Goal: Use online tool/utility: Utilize a website feature to perform a specific function

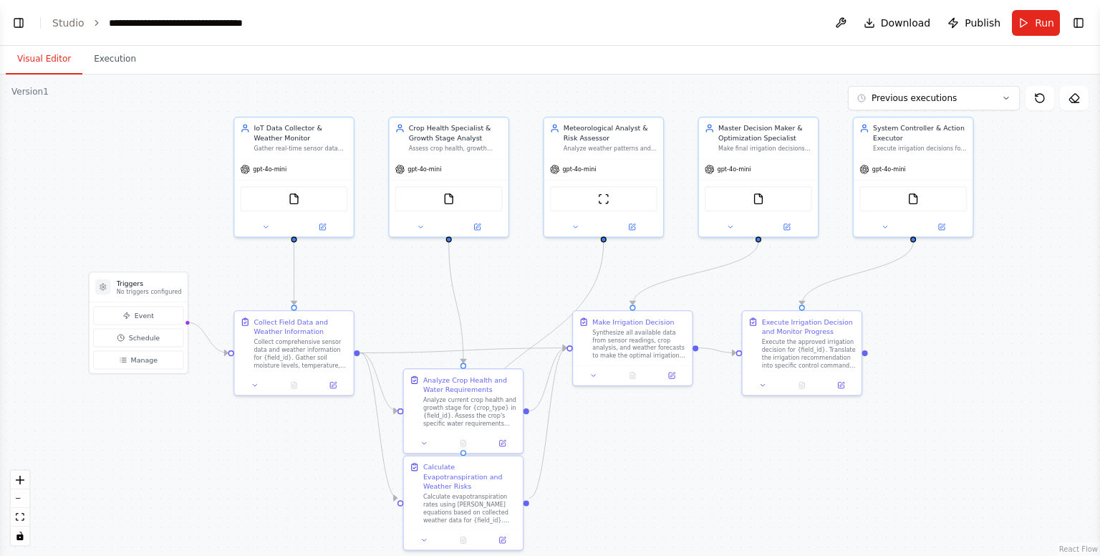
scroll to position [10223, 0]
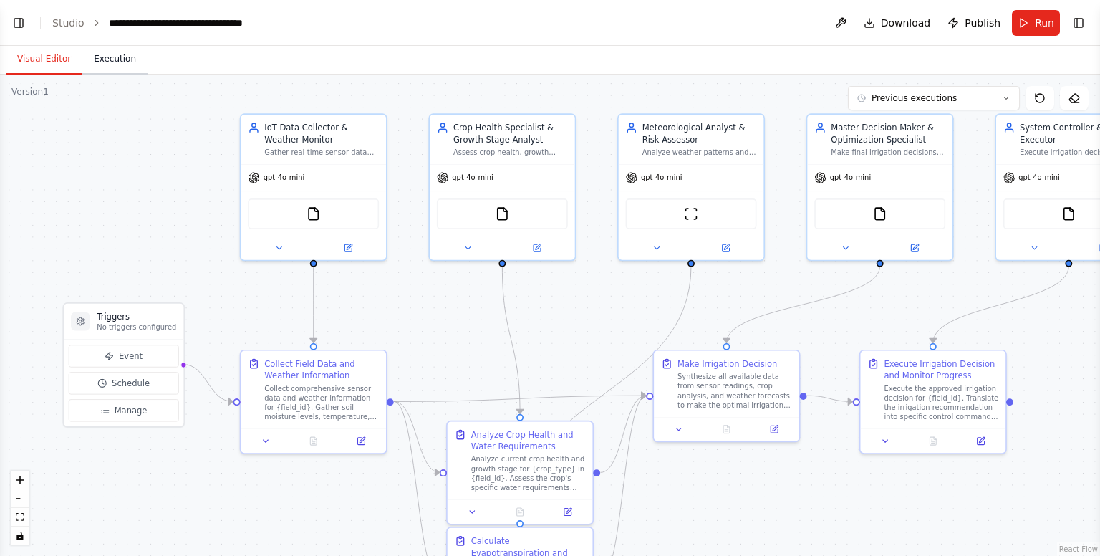
click at [109, 63] on button "Execution" at bounding box center [114, 59] width 65 height 30
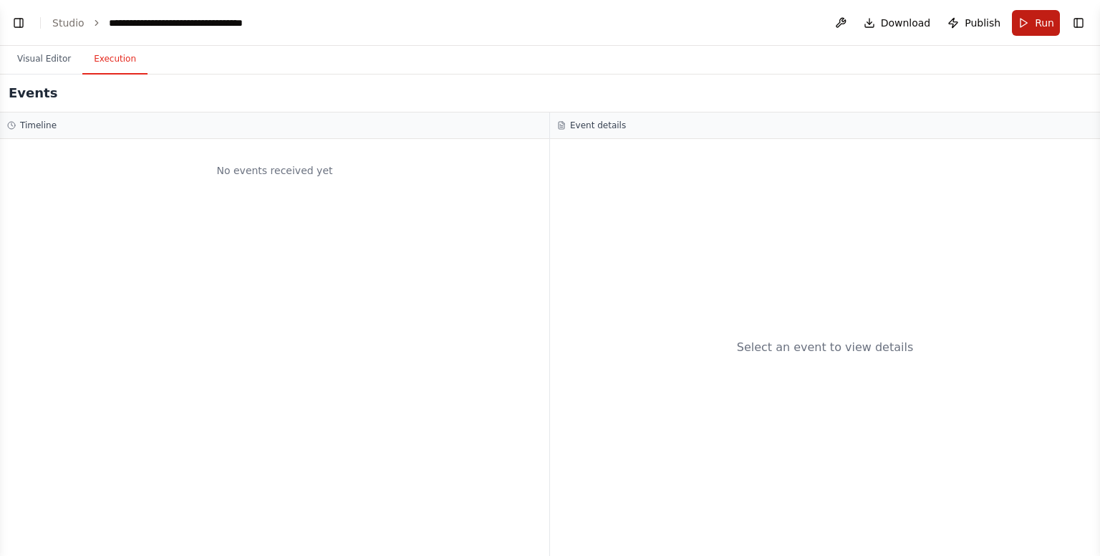
click at [1028, 21] on button "Run" at bounding box center [1036, 23] width 48 height 26
click at [39, 64] on button "Visual Editor" at bounding box center [44, 59] width 77 height 30
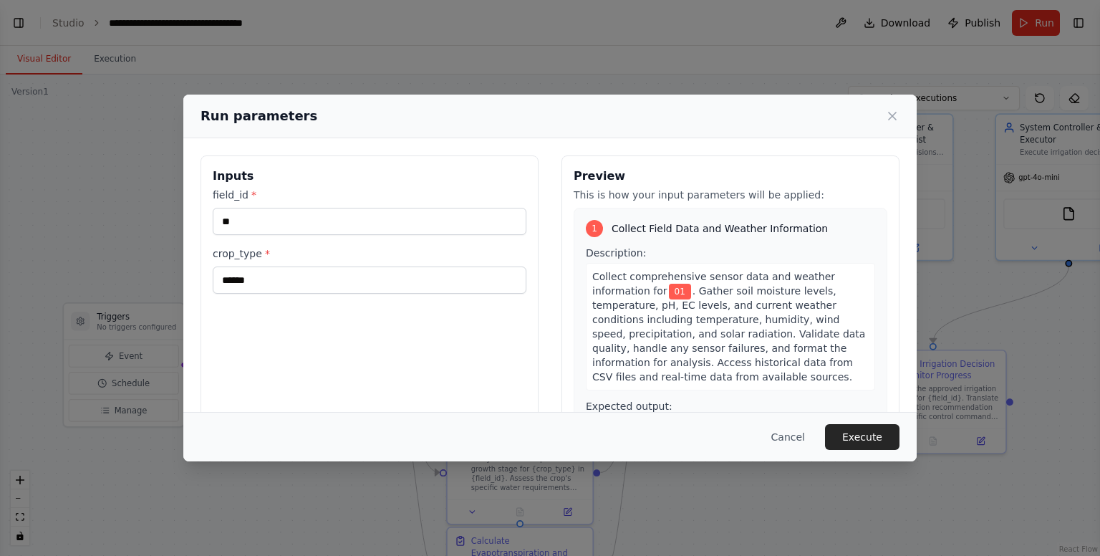
click at [447, 319] on div "Inputs field_id * ** crop_type * ******" at bounding box center [370, 325] width 338 height 340
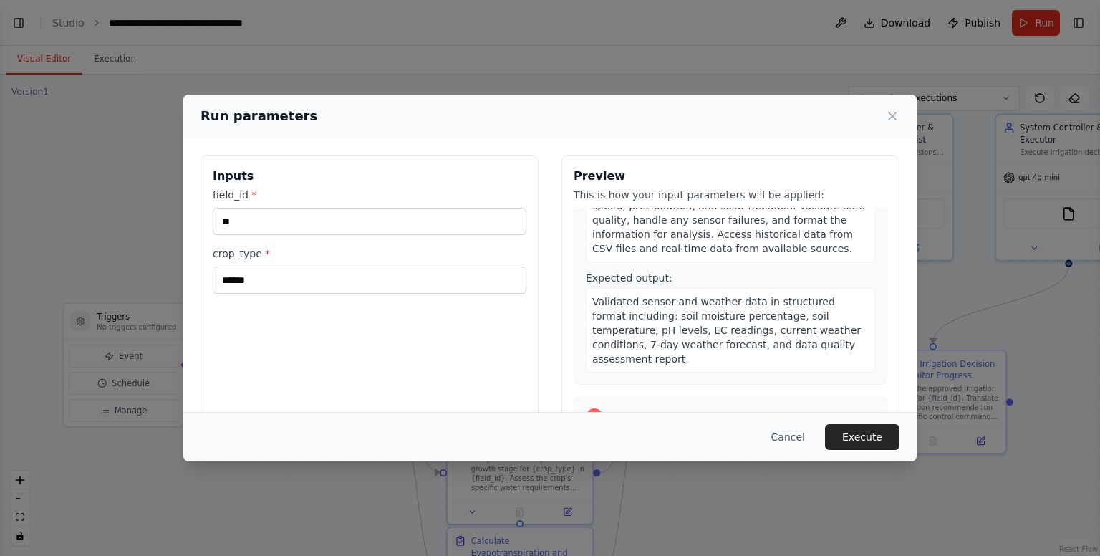
scroll to position [0, 0]
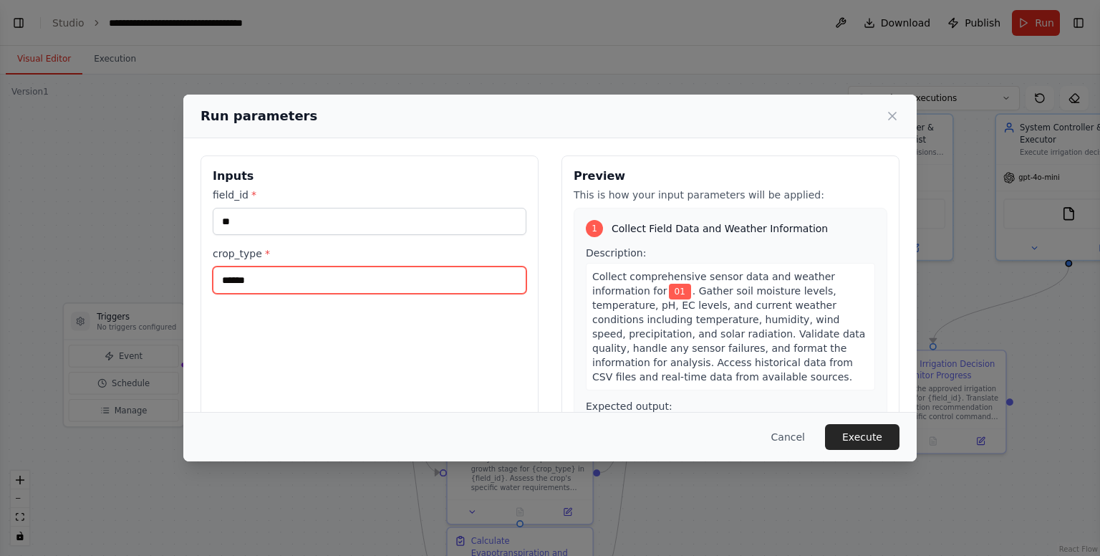
click at [445, 276] on input "******" at bounding box center [370, 279] width 314 height 27
type input "*"
type input "******"
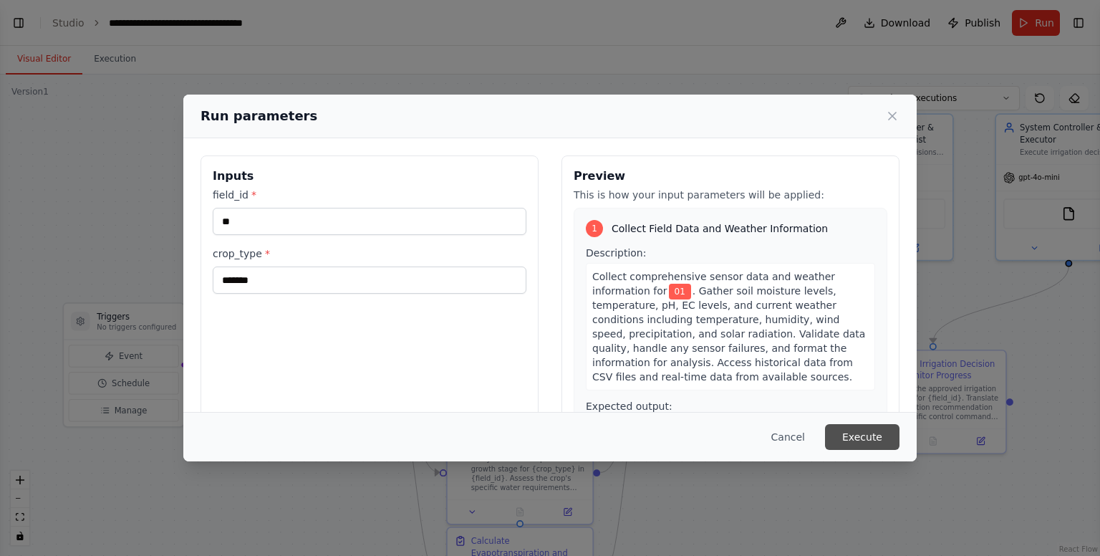
click at [847, 428] on button "Execute" at bounding box center [862, 437] width 74 height 26
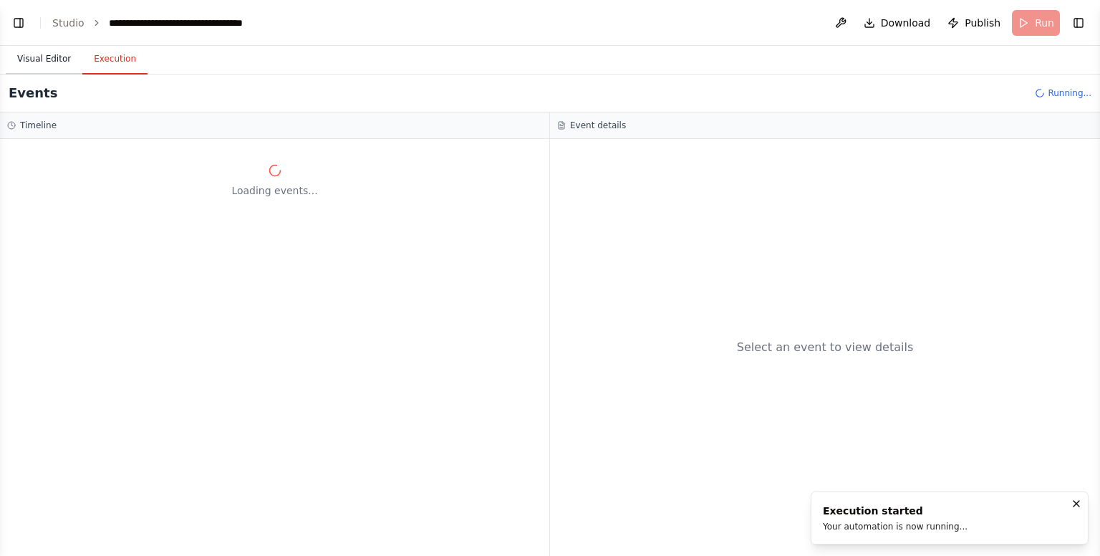
click at [37, 71] on button "Visual Editor" at bounding box center [44, 59] width 77 height 30
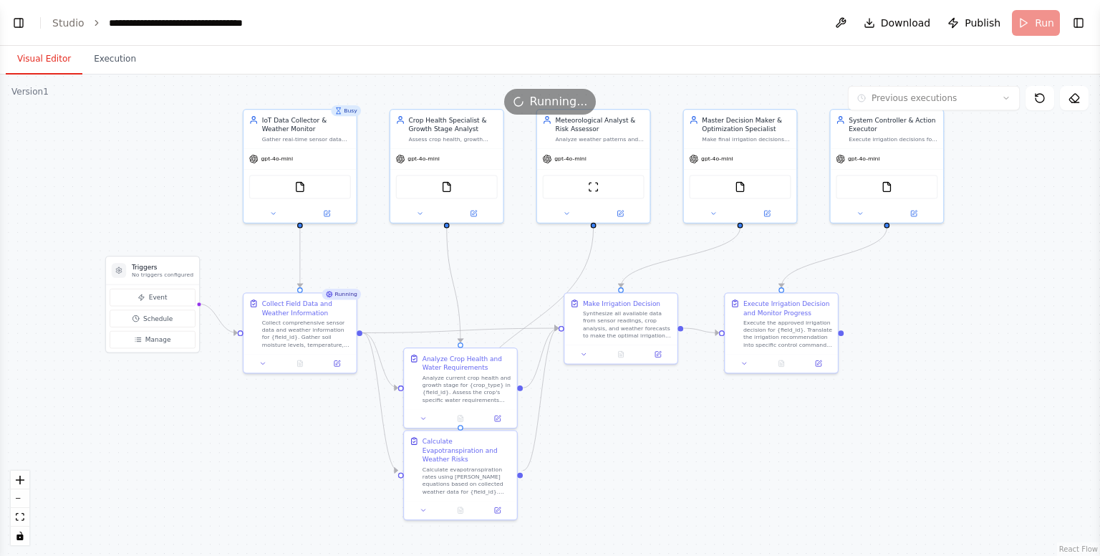
drag, startPoint x: 417, startPoint y: 324, endPoint x: 380, endPoint y: 273, distance: 63.2
click at [380, 273] on div ".deletable-edge-delete-btn { width: 20px; height: 20px; border: 0px solid #ffff…" at bounding box center [550, 314] width 1100 height 481
click at [112, 55] on button "Execution" at bounding box center [114, 59] width 65 height 30
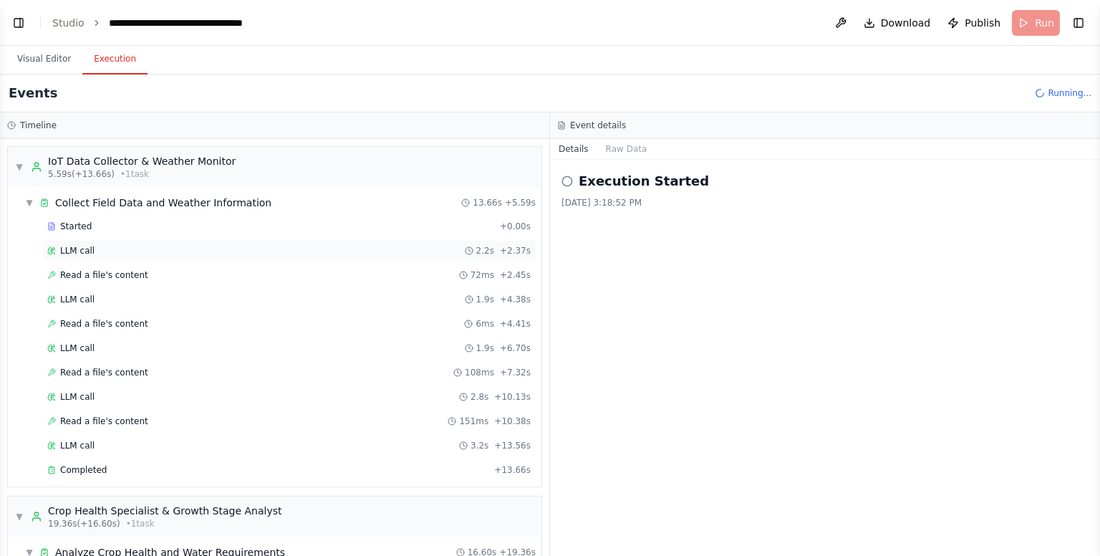
click at [123, 247] on div "LLM call 2.2s + 2.37s" at bounding box center [289, 250] width 484 height 11
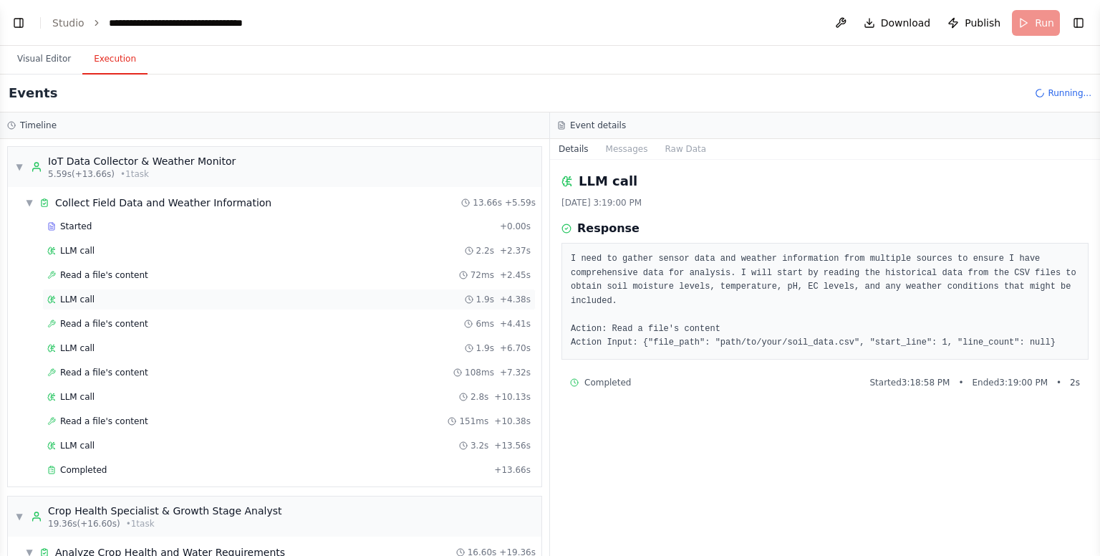
click at [315, 301] on div "LLM call 1.9s + 4.38s" at bounding box center [289, 299] width 484 height 11
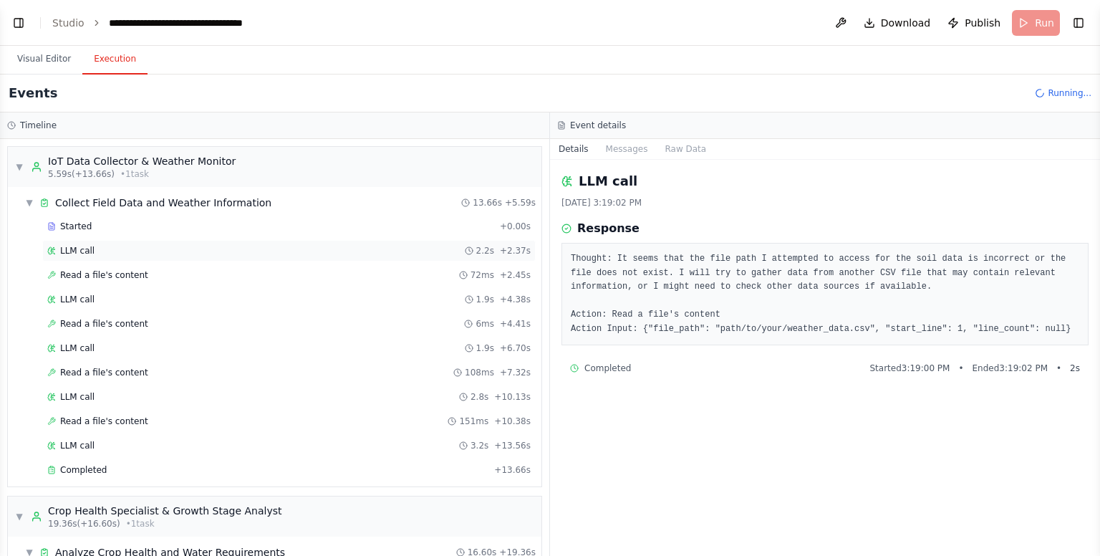
click at [255, 243] on div "LLM call 2.2s + 2.37s" at bounding box center [289, 250] width 494 height 21
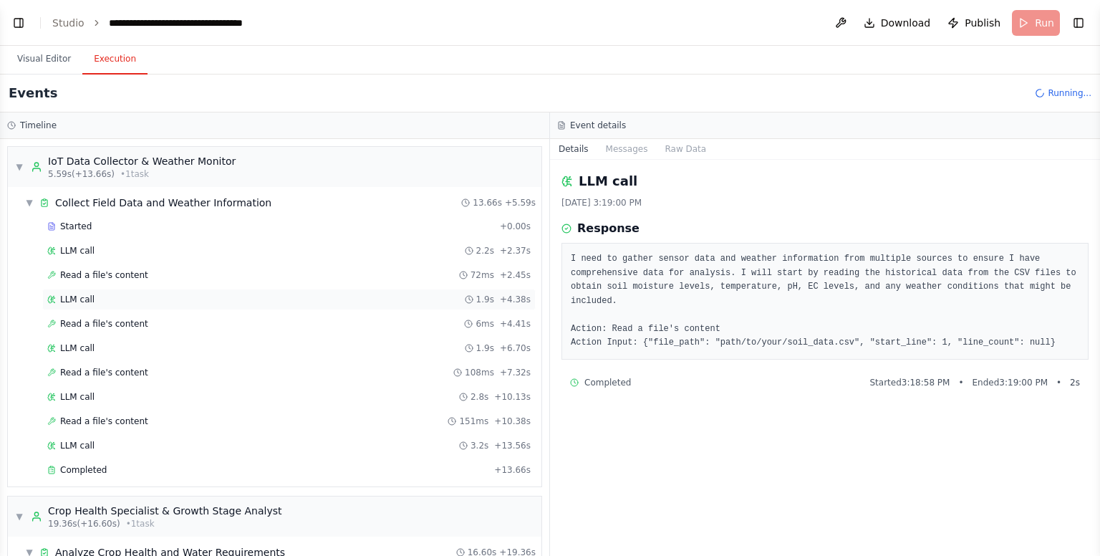
click at [159, 300] on div "LLM call 1.9s + 4.38s" at bounding box center [289, 299] width 484 height 11
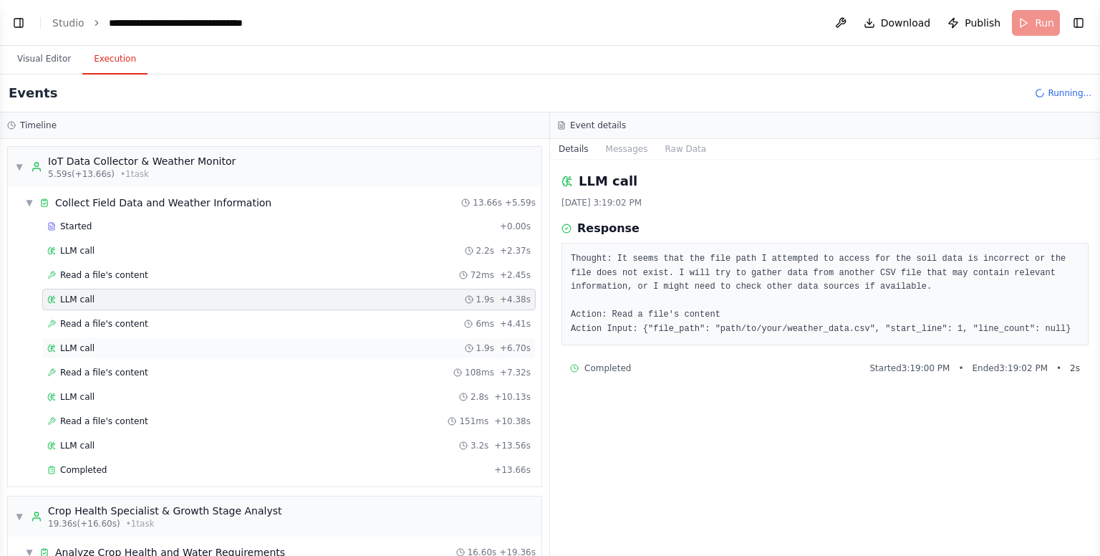
click at [112, 349] on div "LLM call 1.9s + 6.70s" at bounding box center [289, 347] width 484 height 11
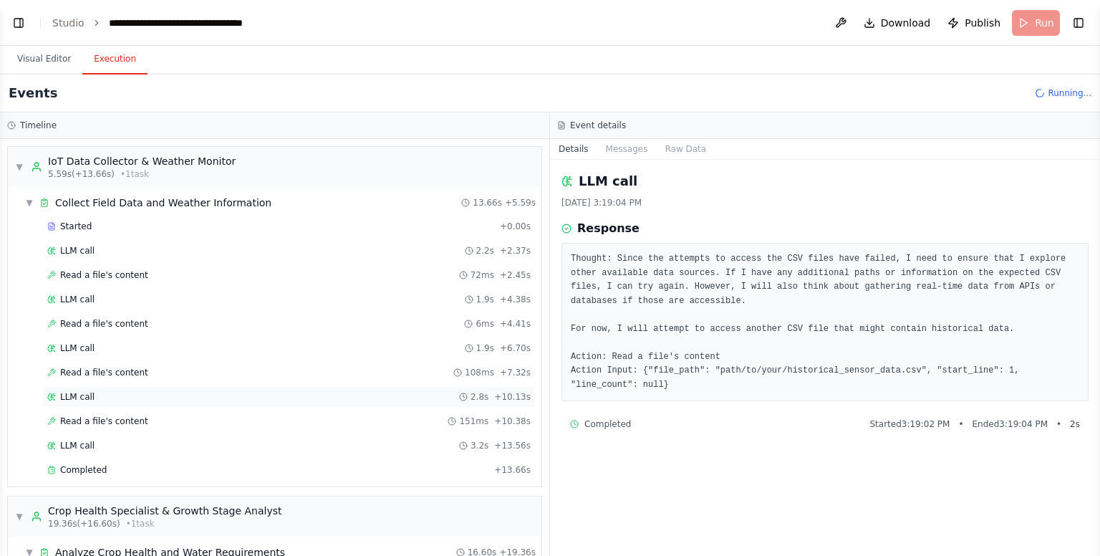
click at [92, 393] on div "LLM call 2.8s + 10.13s" at bounding box center [289, 396] width 484 height 11
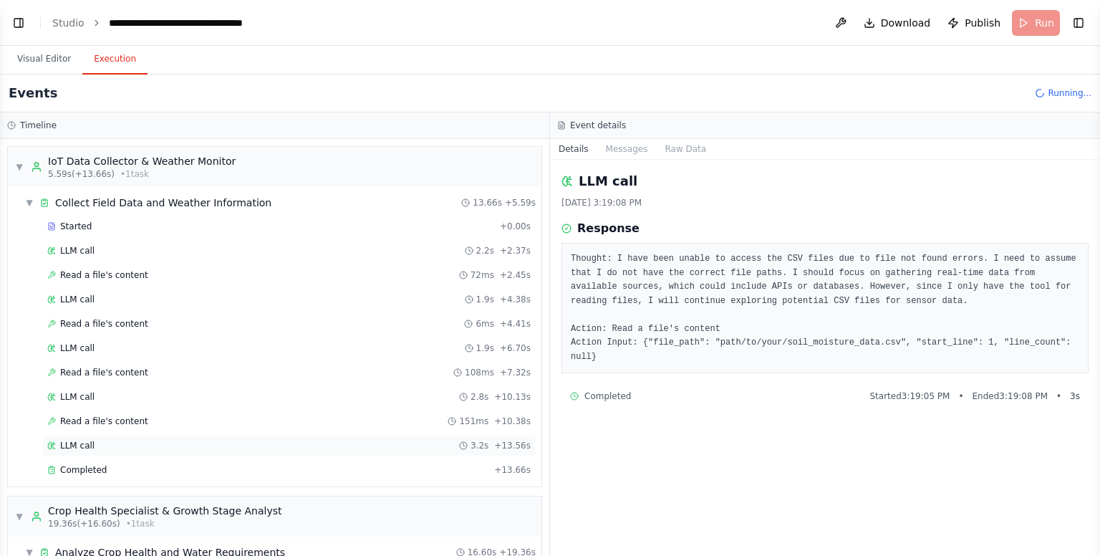
click at [78, 449] on div "LLM call 3.2s + 13.56s" at bounding box center [289, 445] width 494 height 21
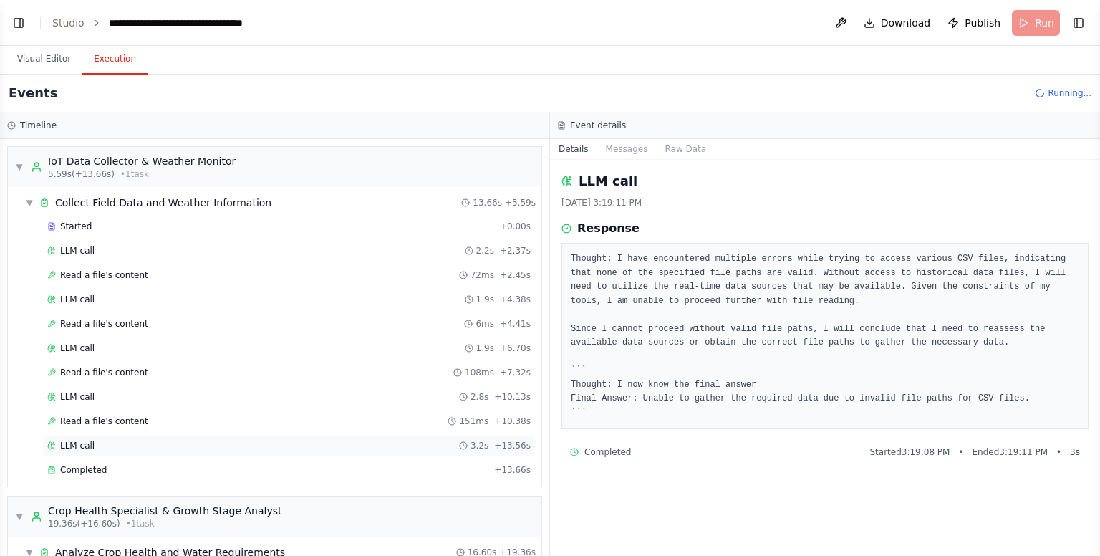
click at [233, 452] on div "LLM call 3.2s + 13.56s" at bounding box center [289, 445] width 494 height 21
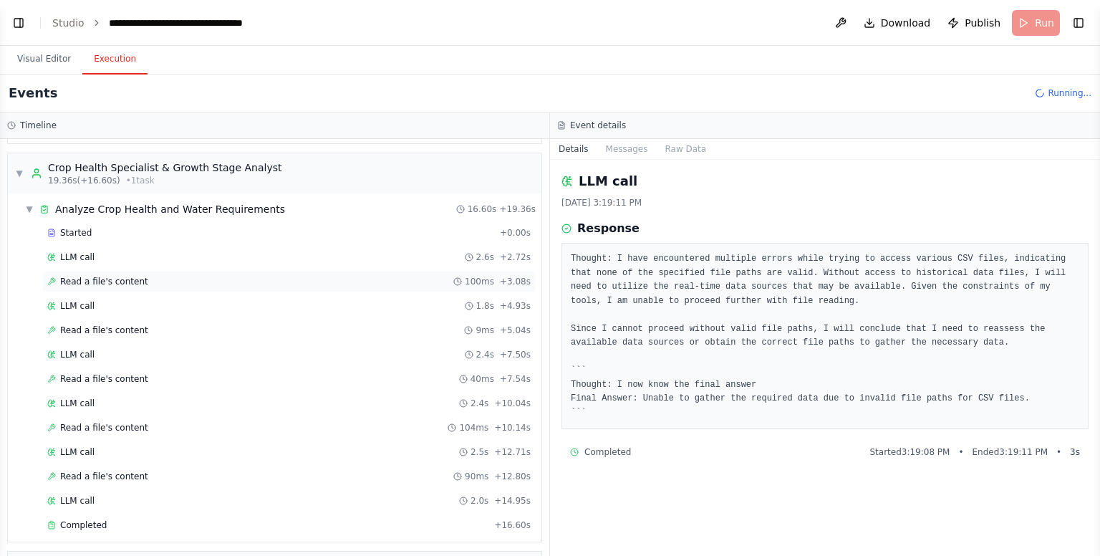
scroll to position [342, 0]
click at [175, 256] on div "LLM call 2.6s + 2.72s" at bounding box center [289, 257] width 484 height 11
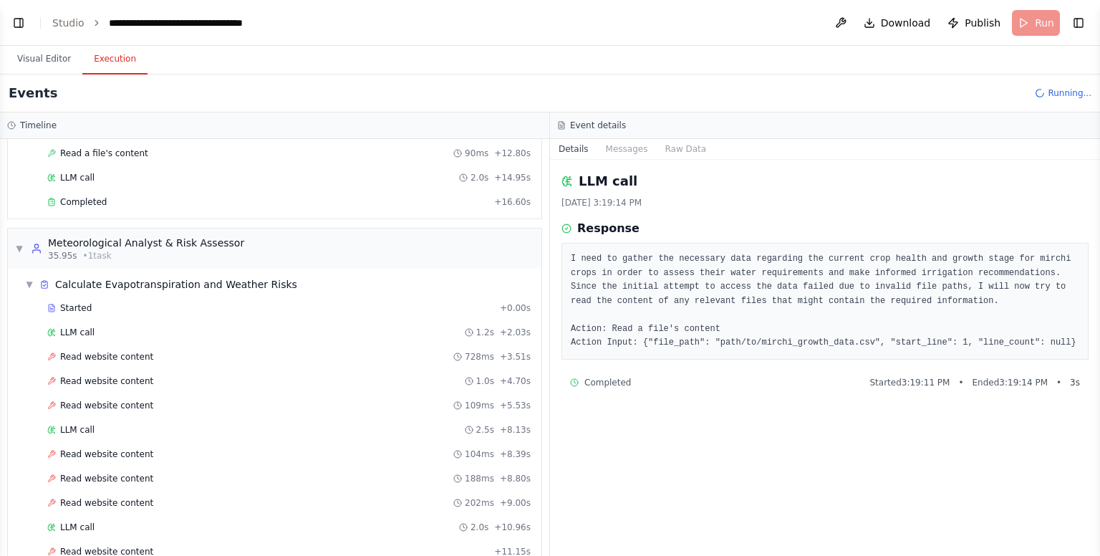
scroll to position [668, 0]
click at [165, 350] on div "Read website content 728ms + 3.51s" at bounding box center [289, 355] width 484 height 11
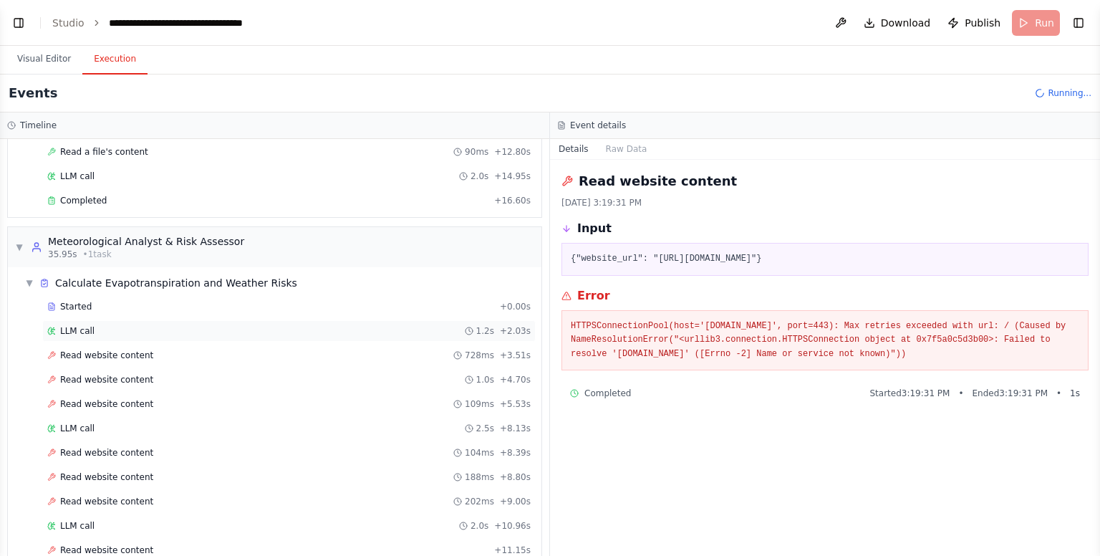
click at [122, 325] on div "LLM call 1.2s + 2.03s" at bounding box center [289, 330] width 484 height 11
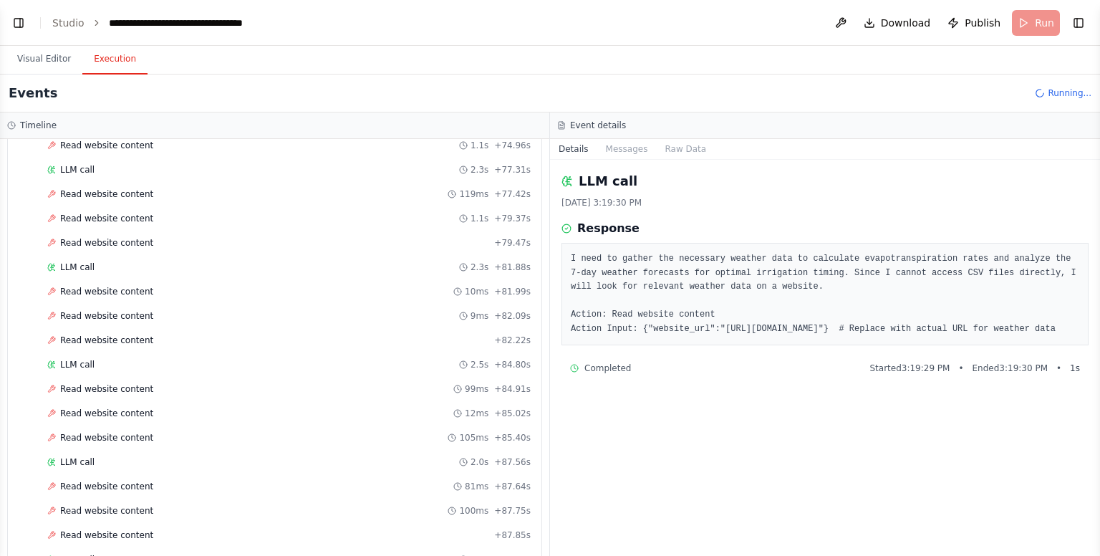
scroll to position [2874, 0]
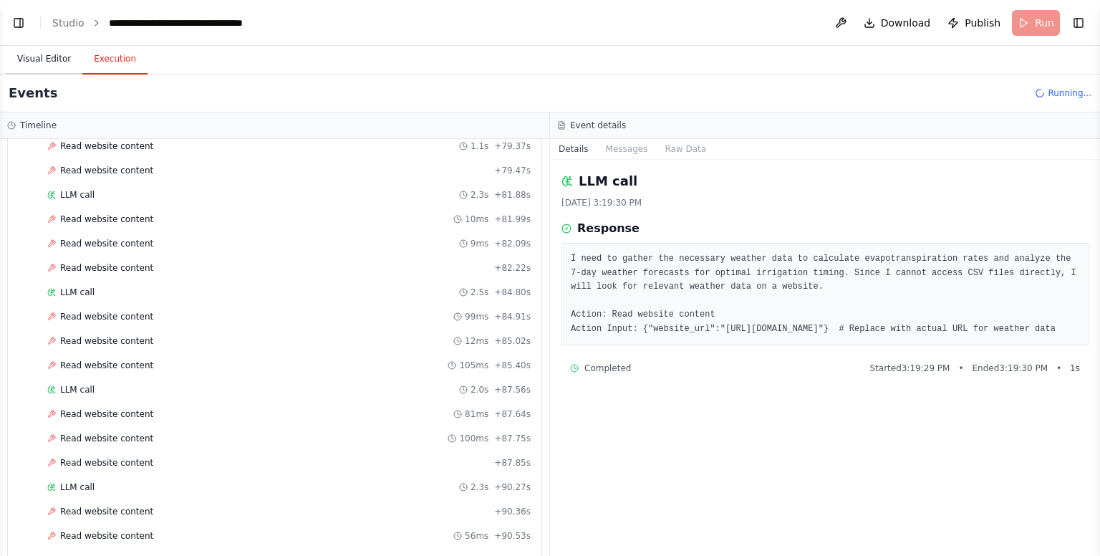
click at [54, 67] on button "Visual Editor" at bounding box center [44, 59] width 77 height 30
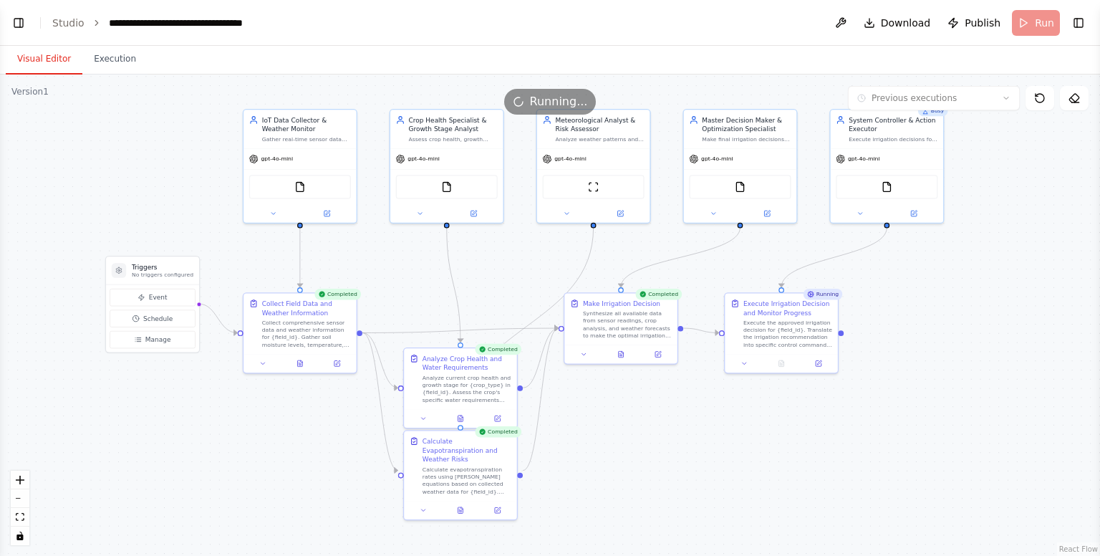
click at [107, 55] on button "Execution" at bounding box center [114, 59] width 65 height 30
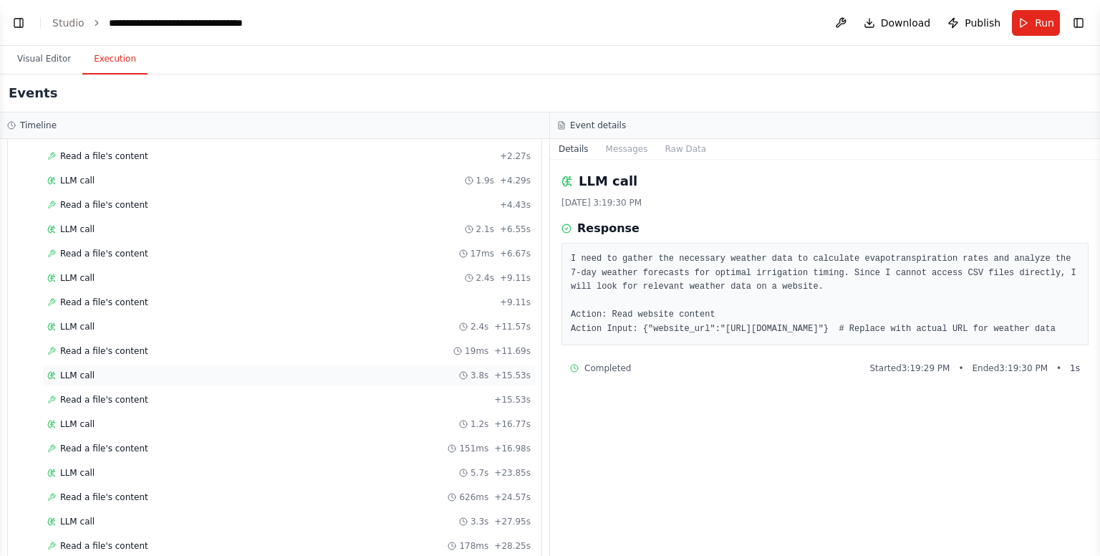
scroll to position [3854, 0]
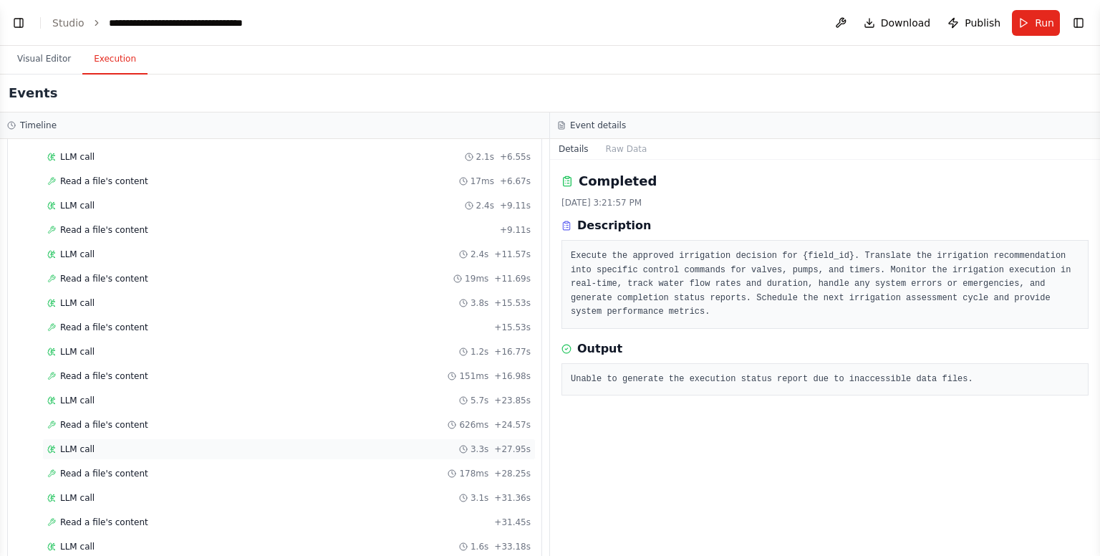
click at [347, 443] on div "LLM call 3.3s + 27.95s" at bounding box center [289, 448] width 484 height 11
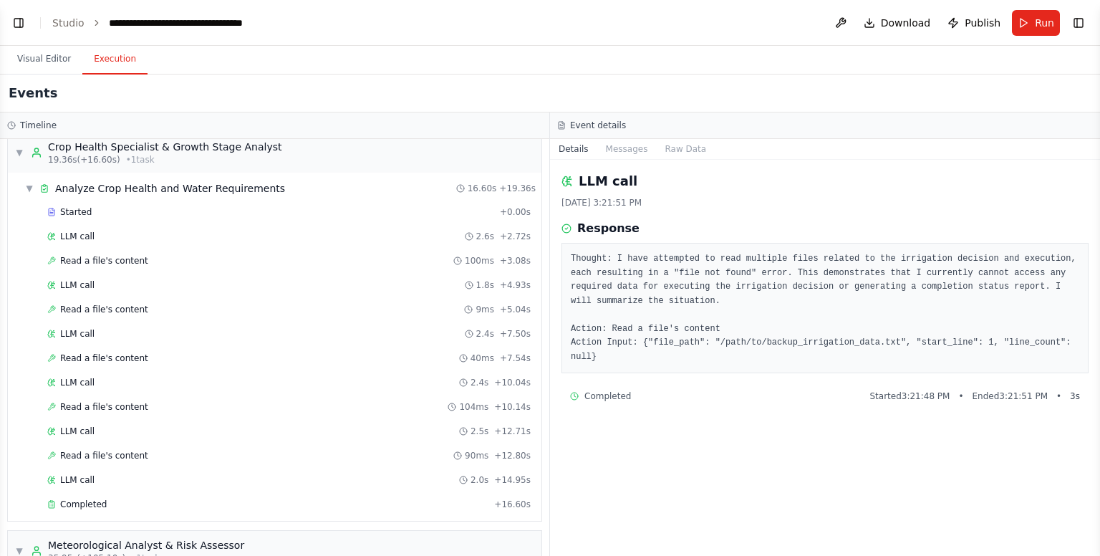
scroll to position [0, 0]
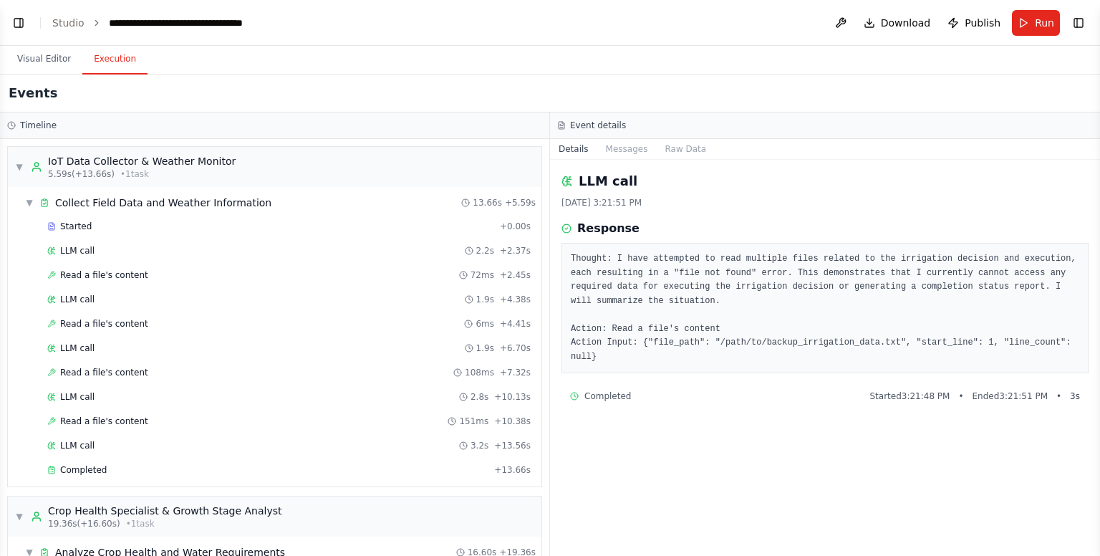
click at [7, 24] on header "**********" at bounding box center [550, 23] width 1100 height 46
click at [16, 30] on button "Toggle Left Sidebar" at bounding box center [19, 23] width 20 height 20
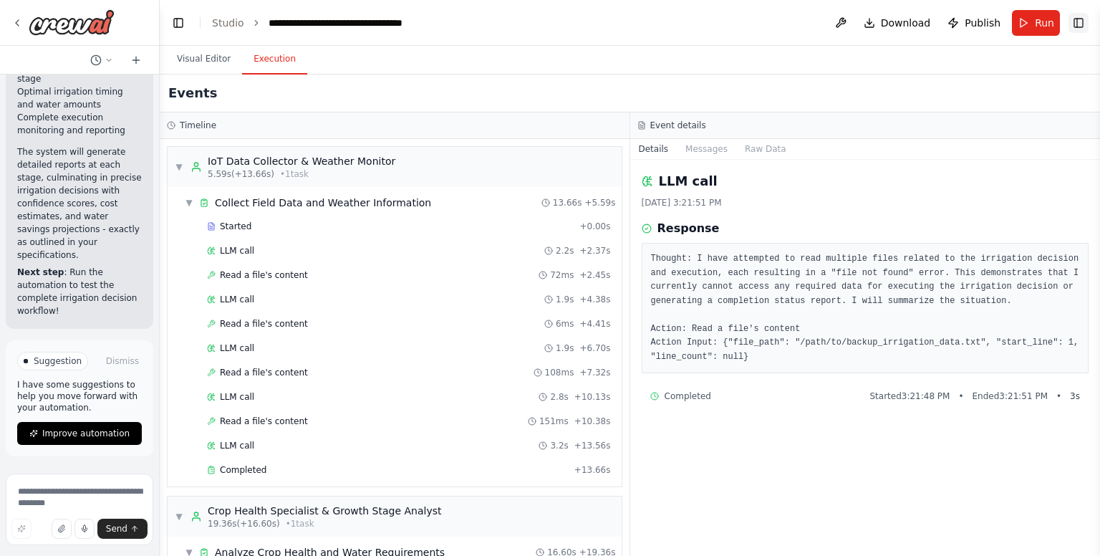
click at [1080, 29] on button "Toggle Right Sidebar" at bounding box center [1079, 23] width 20 height 20
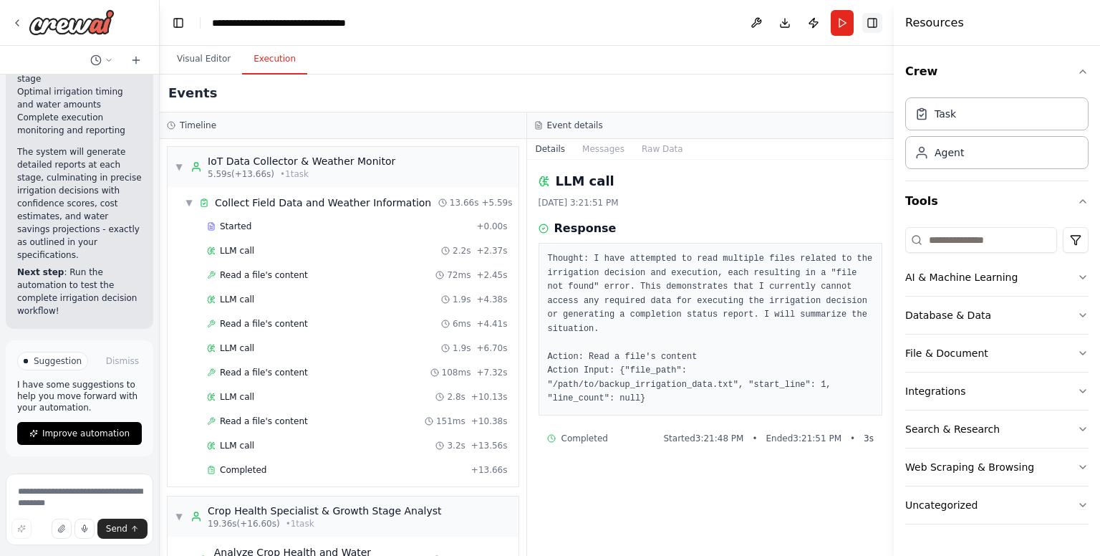
click at [870, 27] on button "Toggle Right Sidebar" at bounding box center [872, 23] width 20 height 20
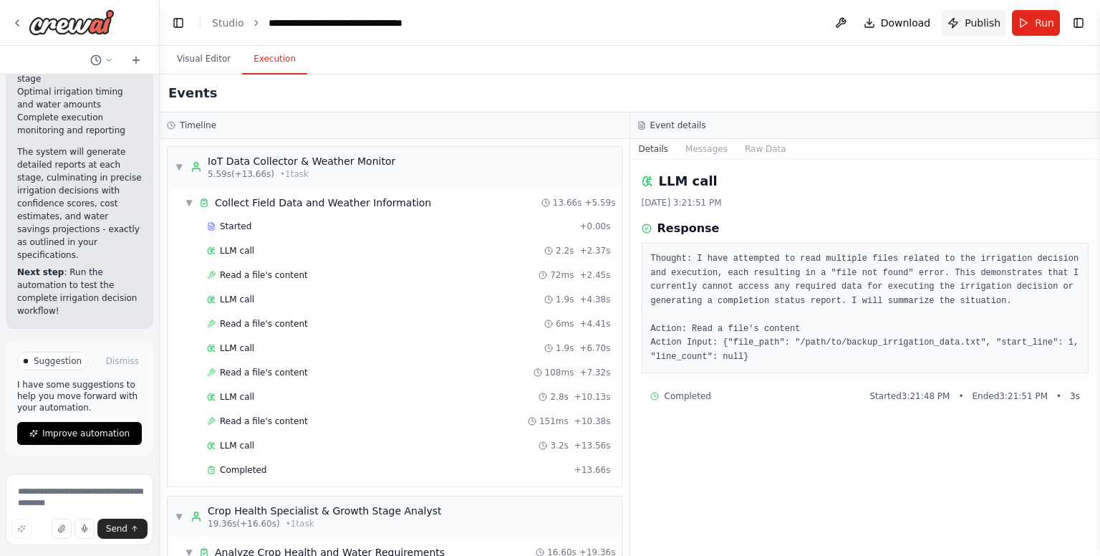
click at [977, 21] on span "Publish" at bounding box center [983, 23] width 36 height 14
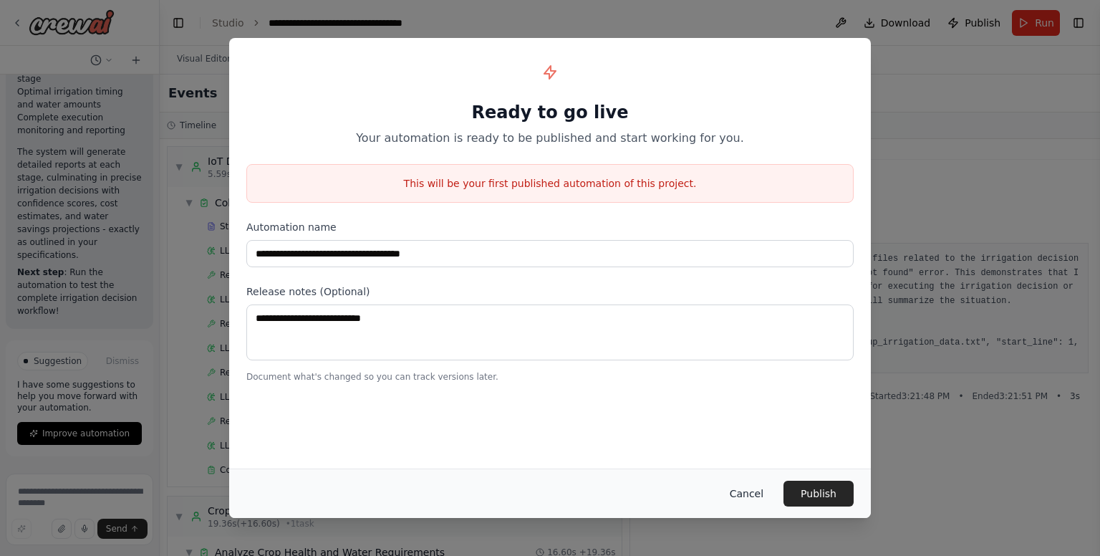
click at [746, 503] on button "Cancel" at bounding box center [746, 494] width 57 height 26
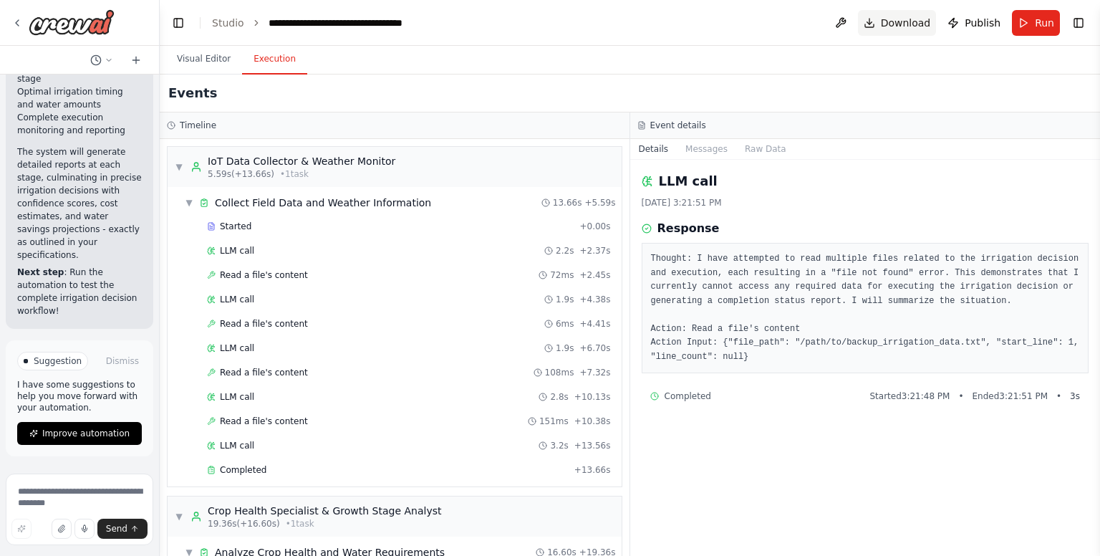
click at [911, 24] on span "Download" at bounding box center [906, 23] width 50 height 14
click at [185, 59] on button "Visual Editor" at bounding box center [203, 59] width 77 height 30
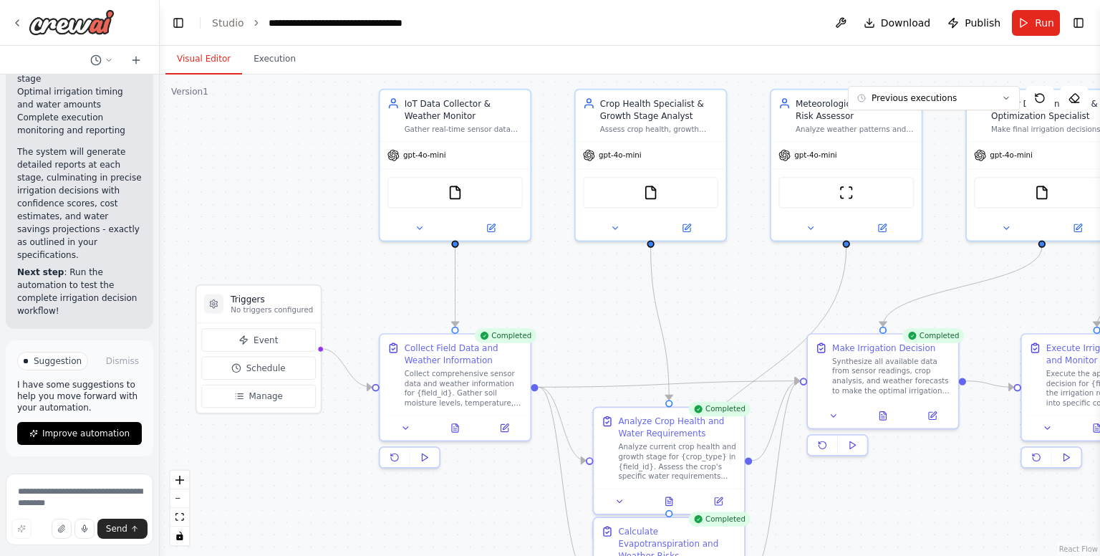
click at [298, 235] on div ".deletable-edge-delete-btn { width: 20px; height: 20px; border: 0px solid #ffff…" at bounding box center [630, 314] width 941 height 481
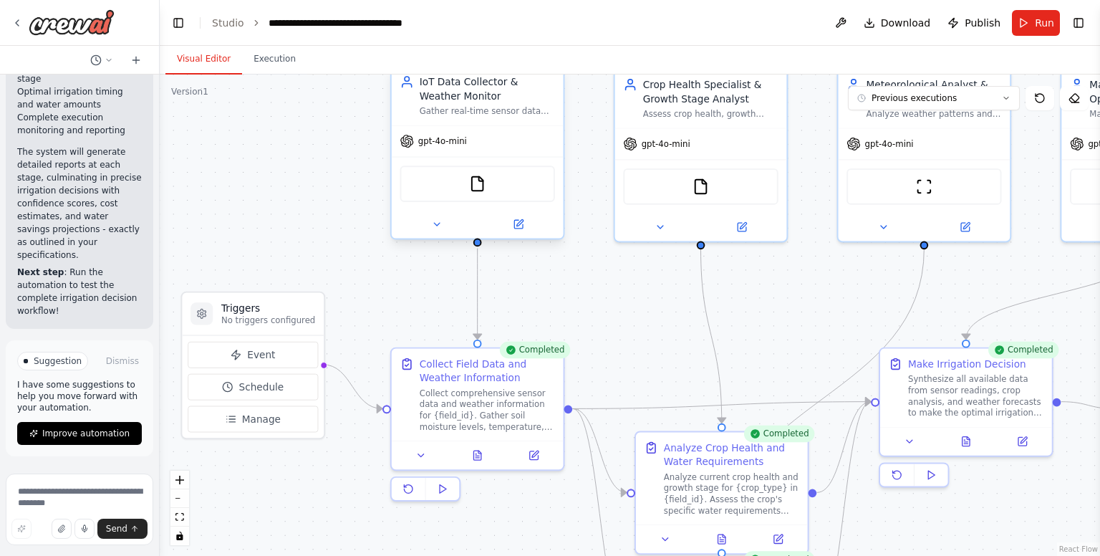
click at [421, 234] on div at bounding box center [478, 225] width 172 height 28
click at [448, 225] on button at bounding box center [437, 224] width 79 height 16
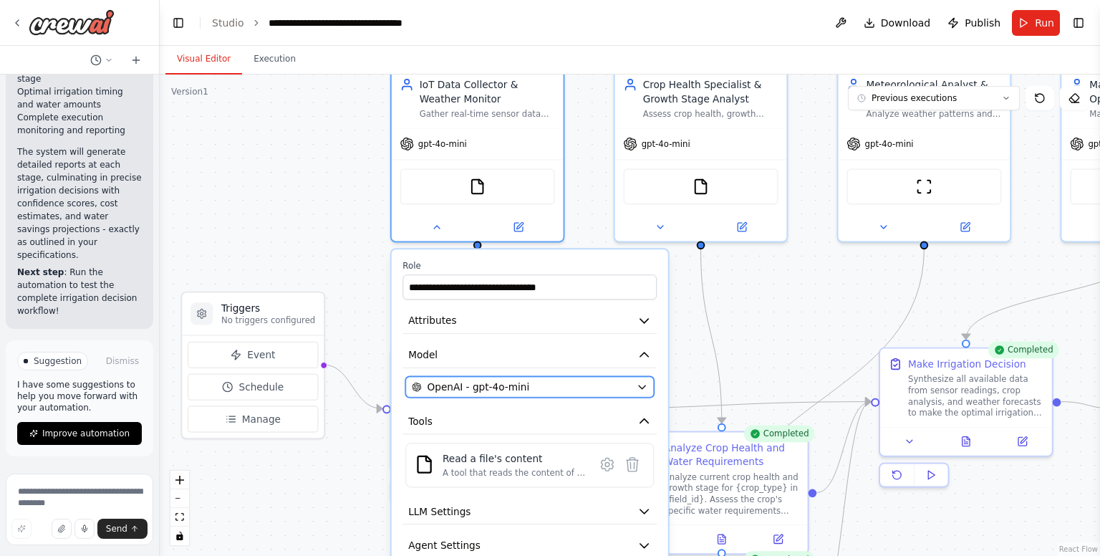
click at [559, 386] on div "OpenAI - gpt-4o-mini" at bounding box center [521, 387] width 219 height 14
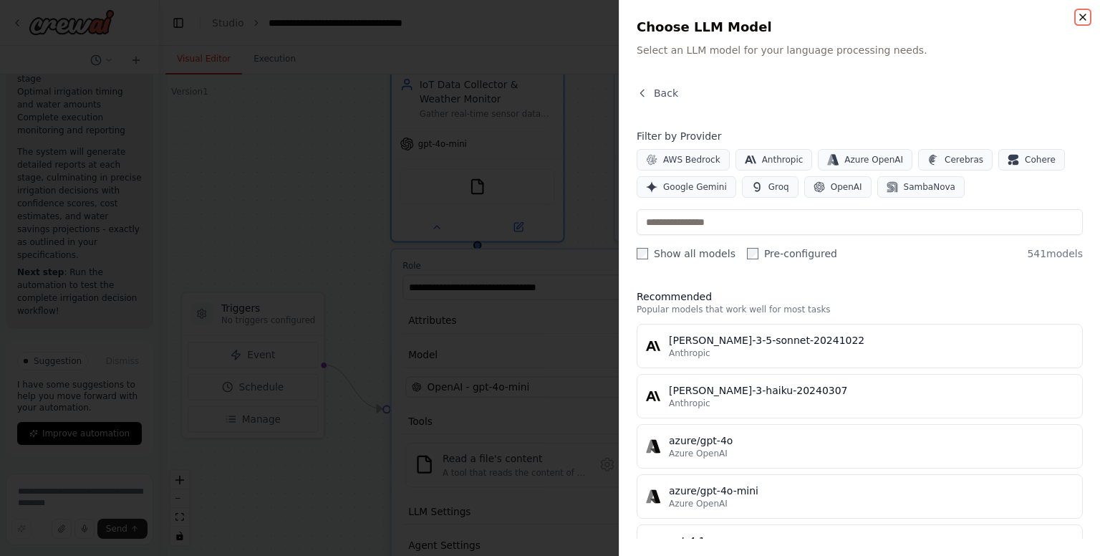
click at [1079, 14] on icon "button" at bounding box center [1082, 16] width 11 height 11
click at [1079, 18] on div "Close Choose LLM Model Select an LLM model for your language processing needs. …" at bounding box center [859, 278] width 481 height 556
click at [797, 47] on p "Select an LLM model for your language processing needs." at bounding box center [860, 50] width 446 height 14
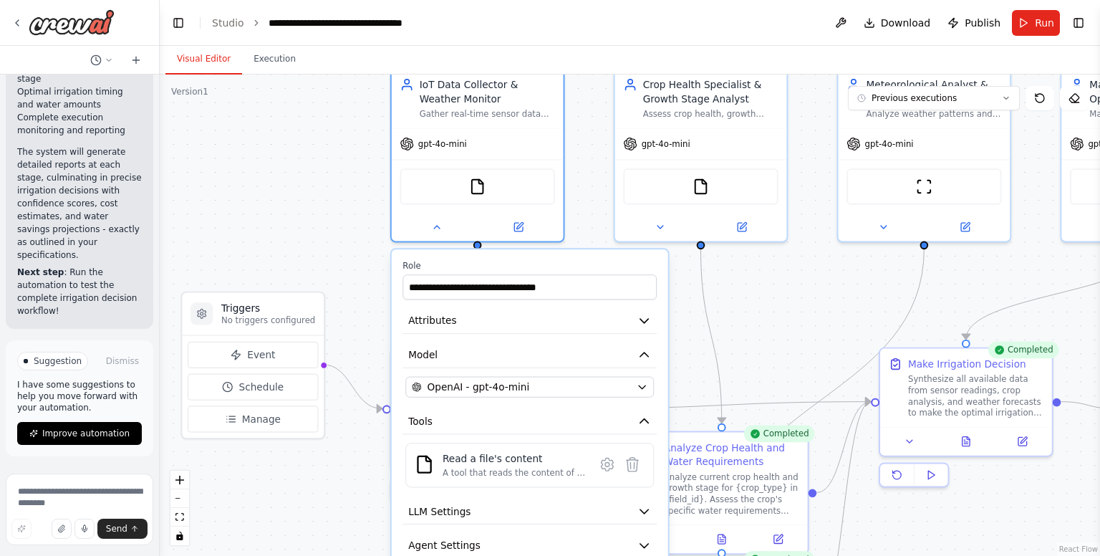
click at [433, 240] on div "**********" at bounding box center [477, 155] width 175 height 175
click at [437, 226] on icon at bounding box center [436, 223] width 11 height 11
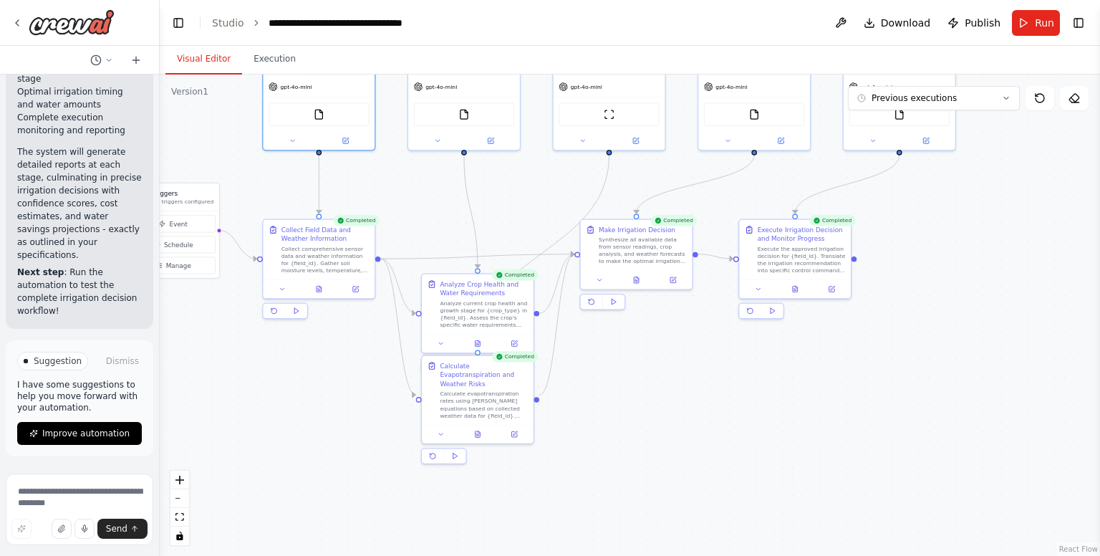
click at [532, 230] on div ".deletable-edge-delete-btn { width: 20px; height: 20px; border: 0px solid #ffff…" at bounding box center [630, 314] width 941 height 481
drag, startPoint x: 946, startPoint y: 207, endPoint x: 903, endPoint y: 549, distance: 344.4
click at [946, 207] on div ".deletable-edge-delete-btn { width: 20px; height: 20px; border: 0px solid #ffff…" at bounding box center [630, 314] width 941 height 481
